Goal: Find specific page/section: Find specific page/section

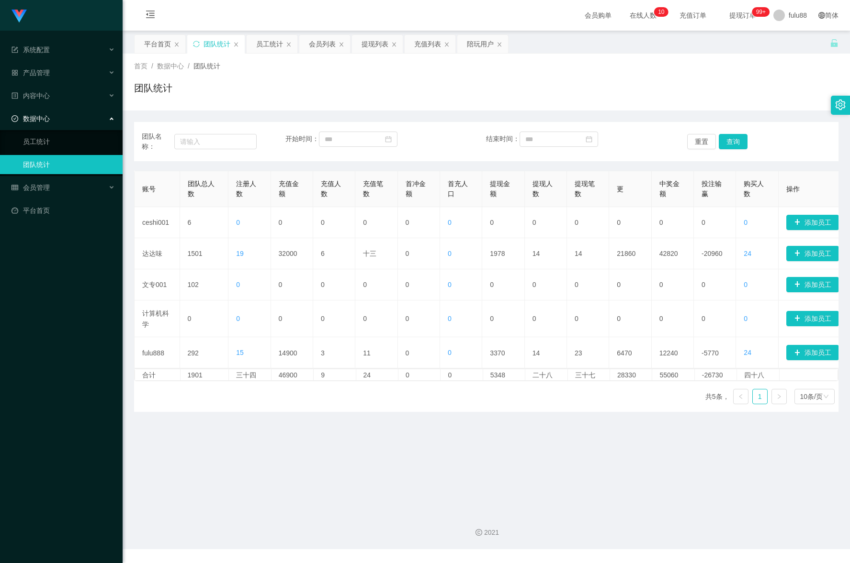
click at [72, 161] on link "团队统计" at bounding box center [69, 164] width 92 height 19
click at [255, 108] on div "首页 / 数据中心 / 团队统计 / 团队统计" at bounding box center [486, 82] width 727 height 57
